Goal: Task Accomplishment & Management: Use online tool/utility

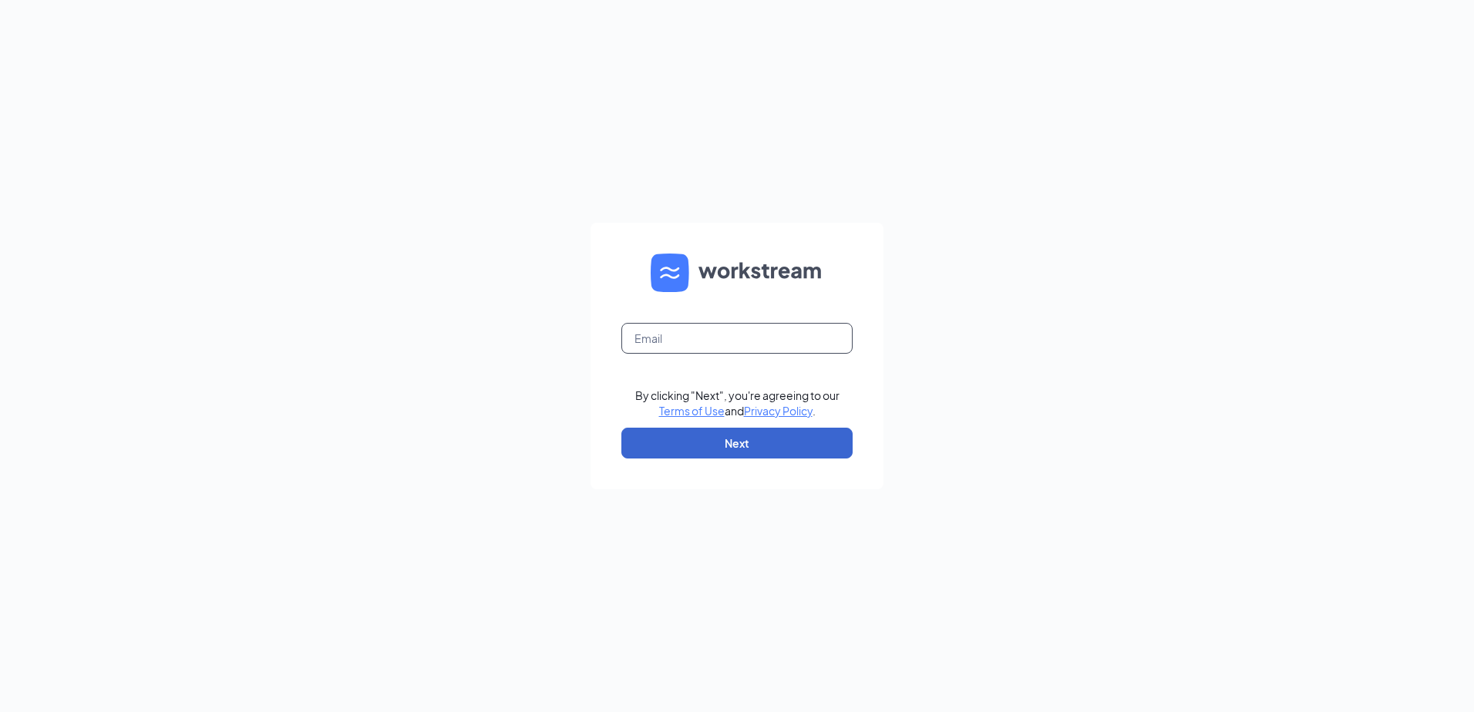
type input "[EMAIL_ADDRESS][DOMAIN_NAME]"
click at [749, 446] on button "Next" at bounding box center [736, 443] width 231 height 31
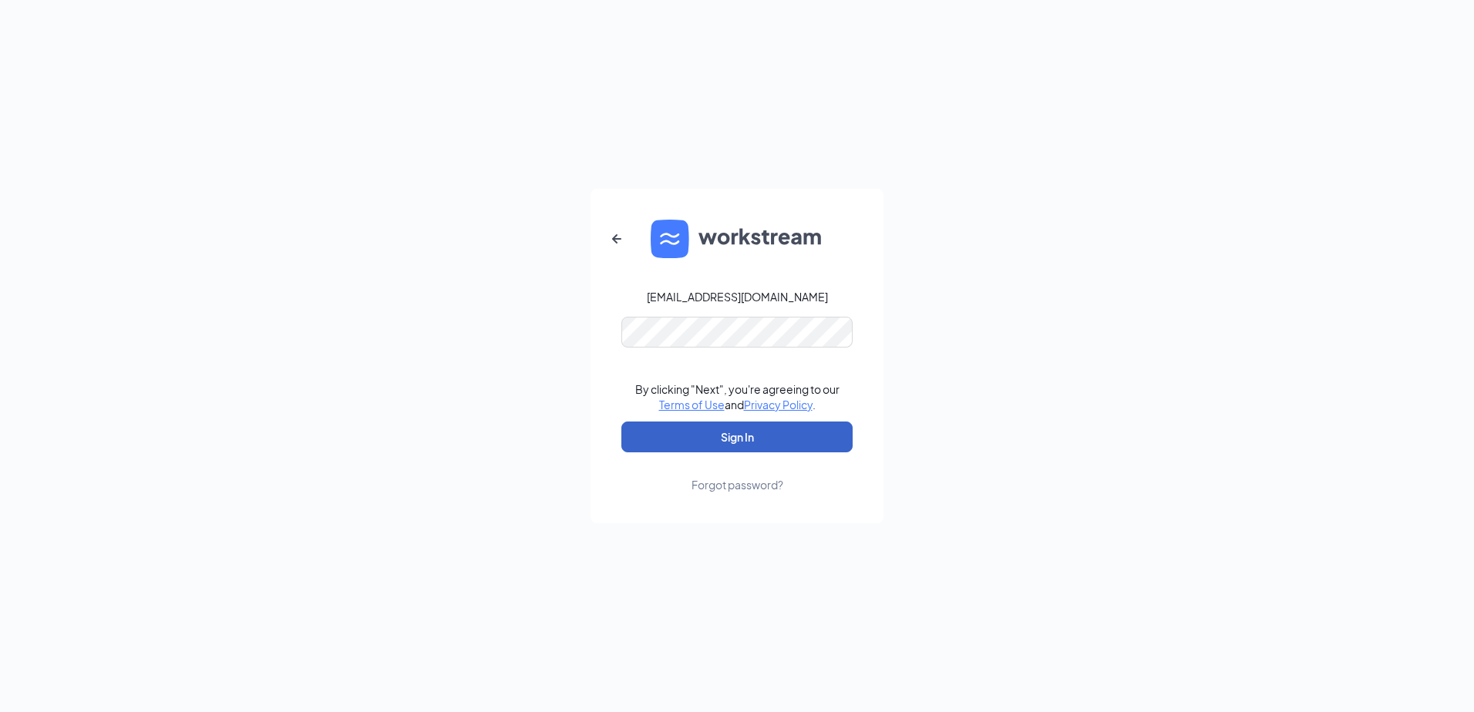
click at [794, 443] on button "Sign In" at bounding box center [736, 437] width 231 height 31
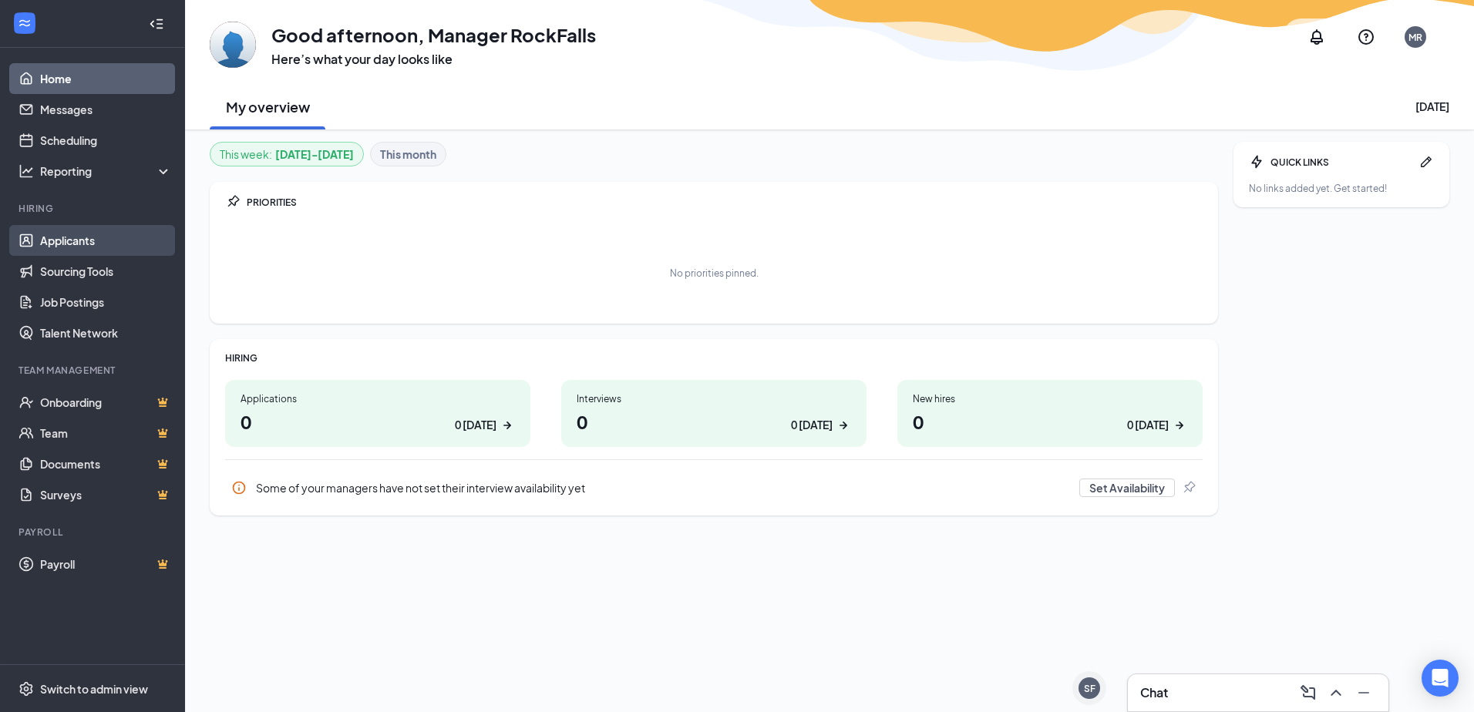
click at [92, 238] on link "Applicants" at bounding box center [106, 240] width 132 height 31
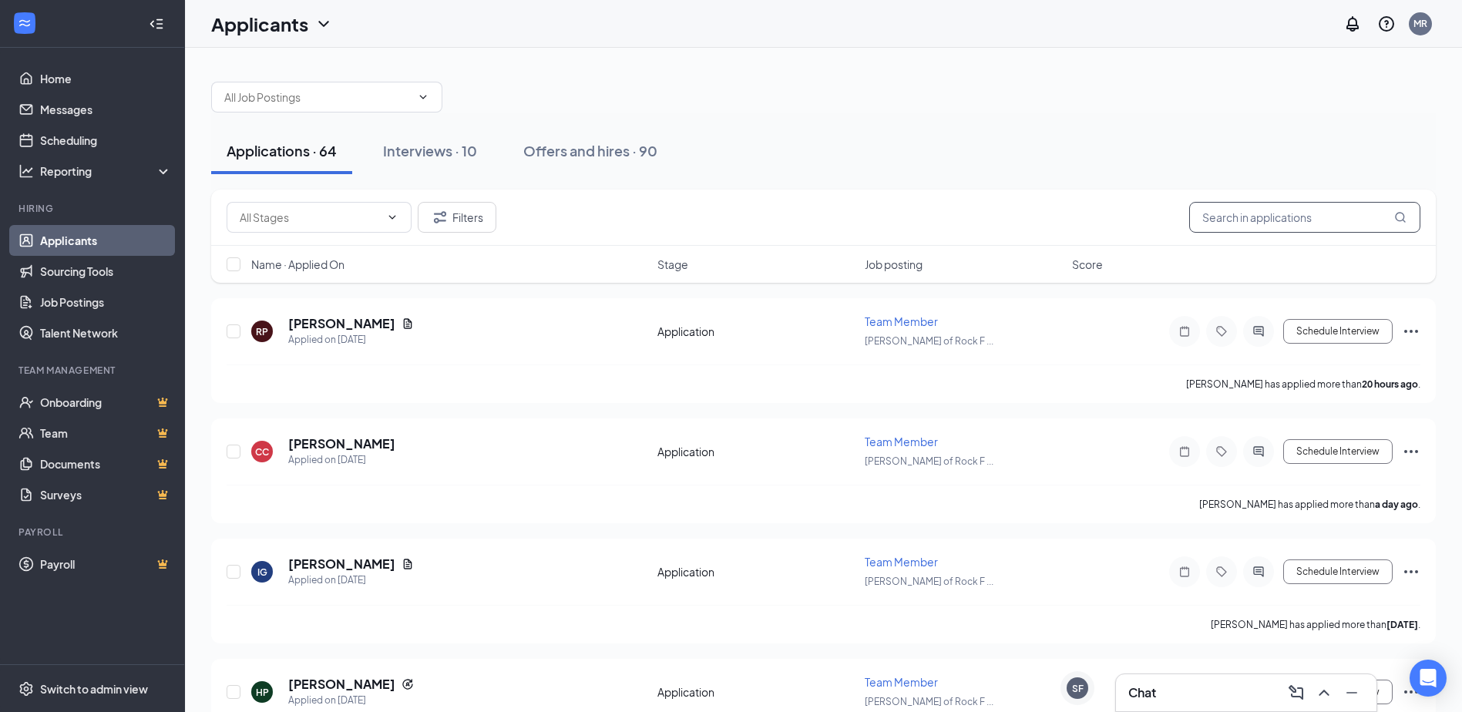
click at [1276, 217] on input "text" at bounding box center [1304, 217] width 231 height 31
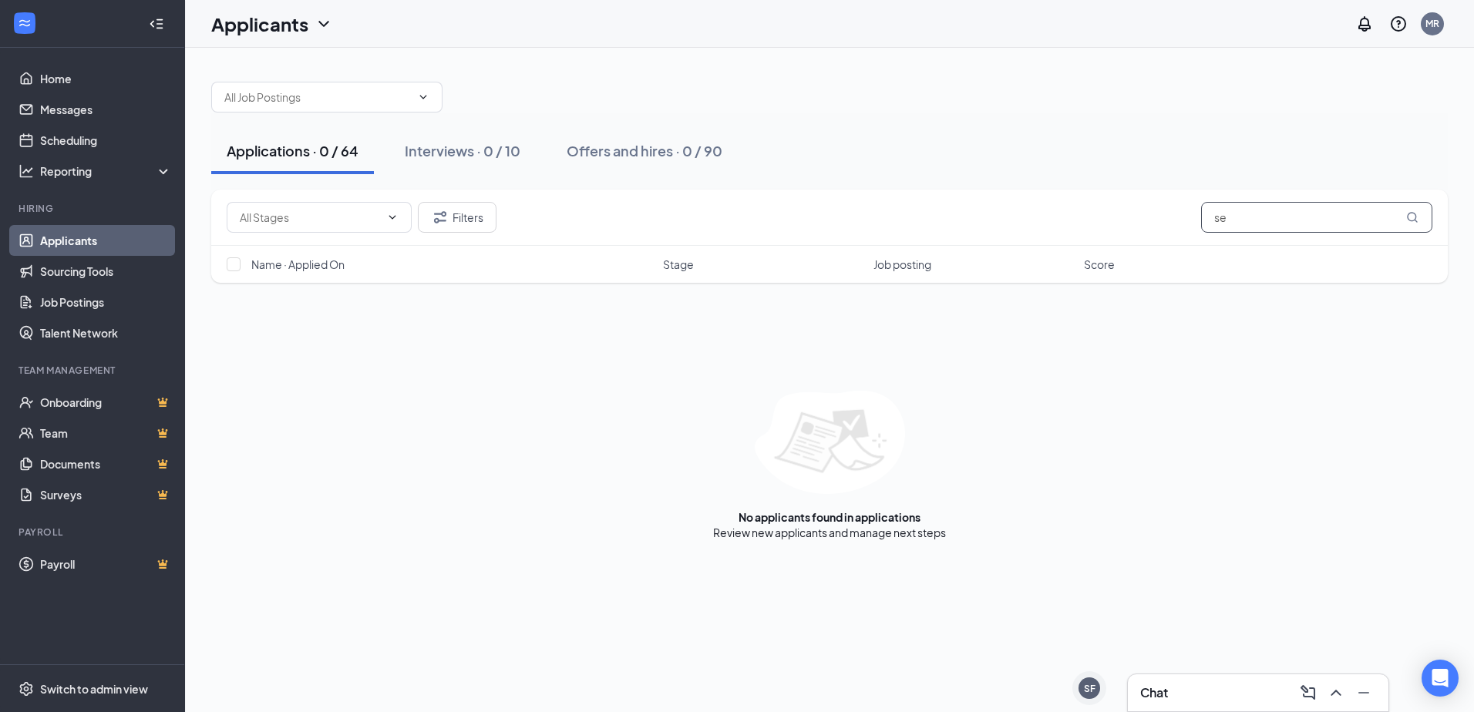
type input "s"
